Goal: Task Accomplishment & Management: Use online tool/utility

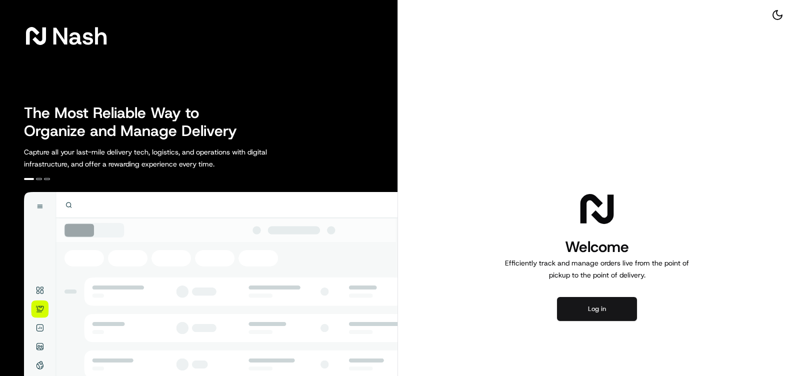
click at [584, 317] on button "Log in" at bounding box center [597, 309] width 80 height 24
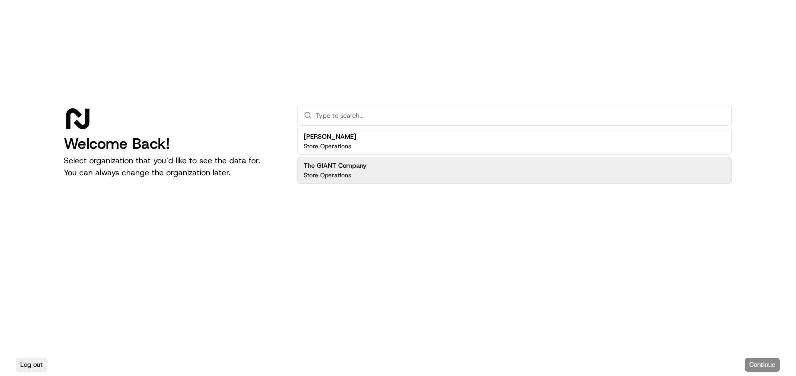
click at [424, 163] on div "The GIANT Company Store Operations" at bounding box center [514, 170] width 434 height 27
click at [765, 367] on button "Continue" at bounding box center [762, 365] width 35 height 14
